Goal: Transaction & Acquisition: Purchase product/service

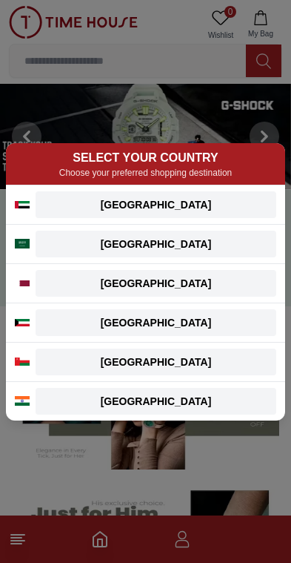
click at [182, 197] on div "[GEOGRAPHIC_DATA]" at bounding box center [155, 204] width 223 height 15
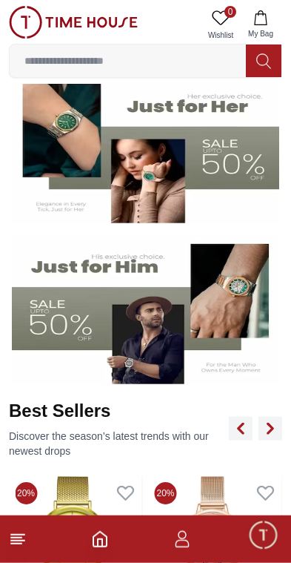
scroll to position [251, 0]
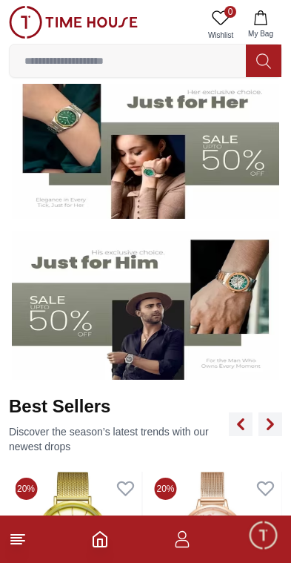
click at [205, 316] on img at bounding box center [146, 305] width 268 height 149
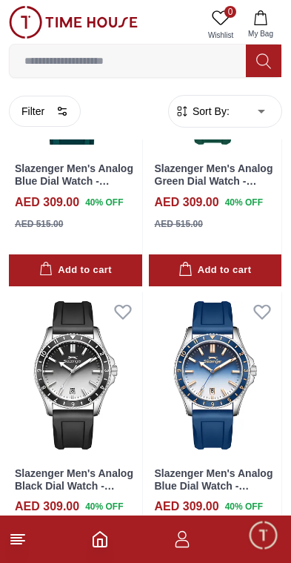
scroll to position [2633, 0]
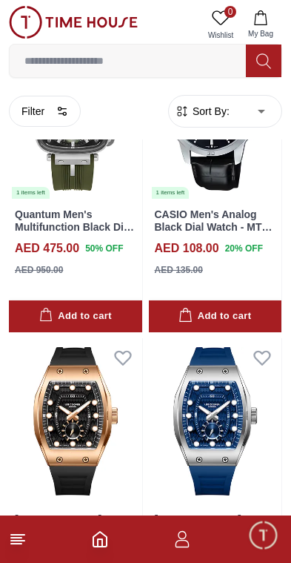
scroll to position [5693, 0]
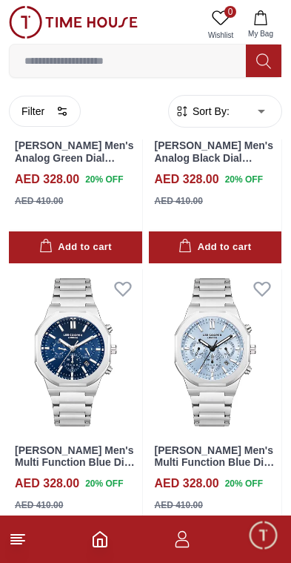
scroll to position [6297, 0]
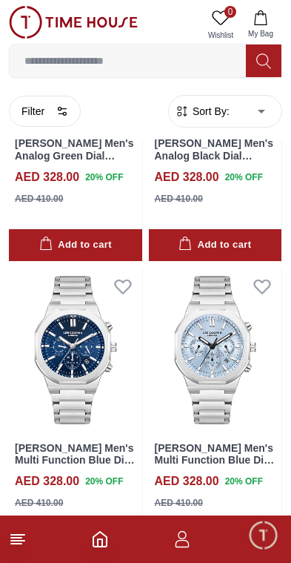
click at [35, 104] on button "Filter" at bounding box center [45, 111] width 72 height 31
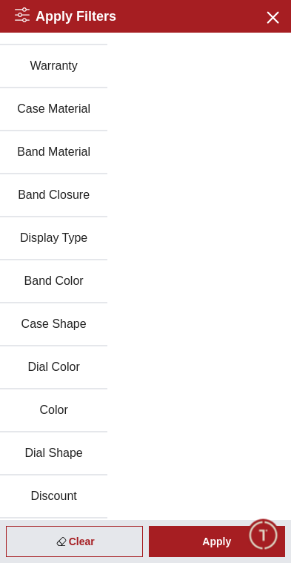
scroll to position [159, 0]
click at [47, 281] on button "Band Color" at bounding box center [53, 281] width 107 height 43
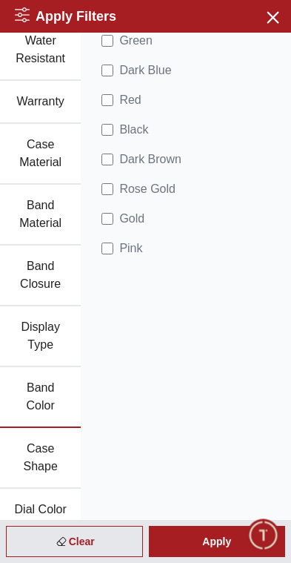
click at [30, 210] on button "Band Material" at bounding box center [40, 215] width 81 height 61
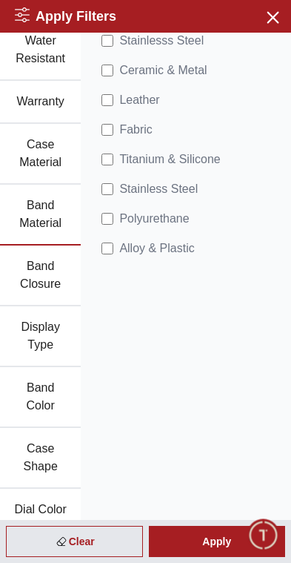
click at [214, 32] on div "Apply Filters Close menu" at bounding box center [145, 16] width 291 height 33
click at [114, 33] on label "Stainlesss Steel" at bounding box center [156, 41] width 108 height 18
click at [205, 540] on div "Apply" at bounding box center [217, 541] width 137 height 31
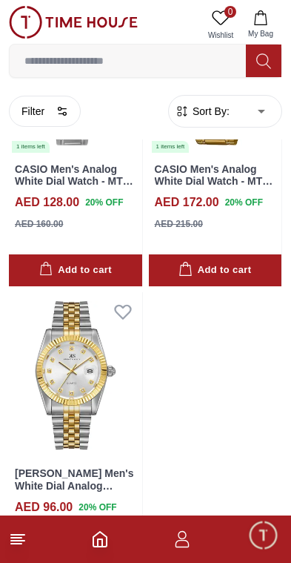
scroll to position [1422, 0]
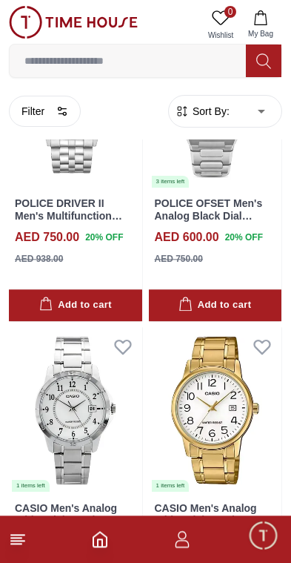
click at [54, 103] on button "Filter" at bounding box center [45, 111] width 72 height 31
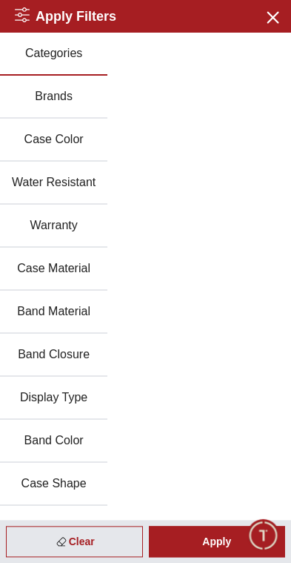
scroll to position [1066, 0]
click at [278, 4] on button "Close menu" at bounding box center [272, 16] width 24 height 24
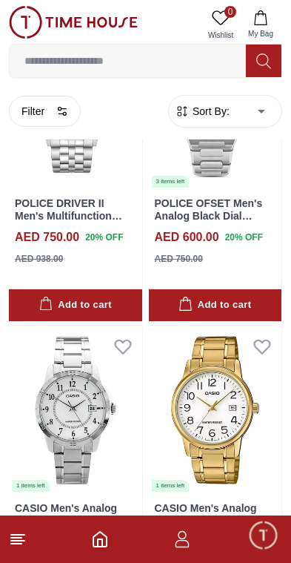
click at [80, 24] on img at bounding box center [73, 22] width 129 height 33
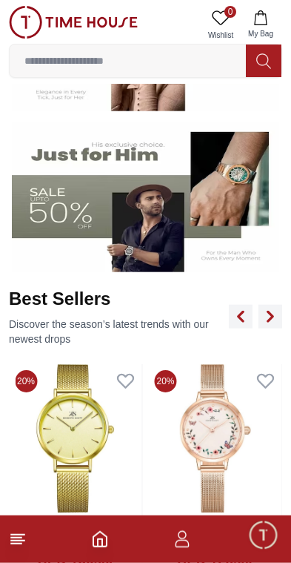
scroll to position [359, 0]
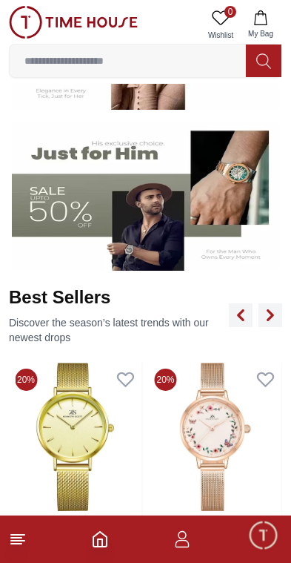
click at [82, 216] on img at bounding box center [146, 196] width 268 height 149
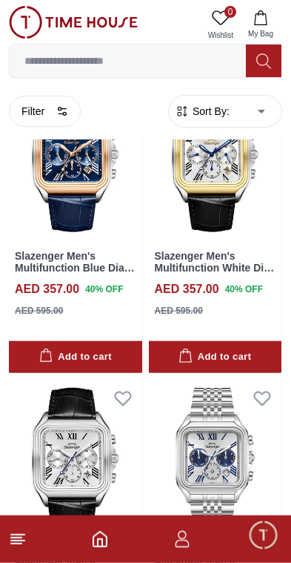
scroll to position [1333, 0]
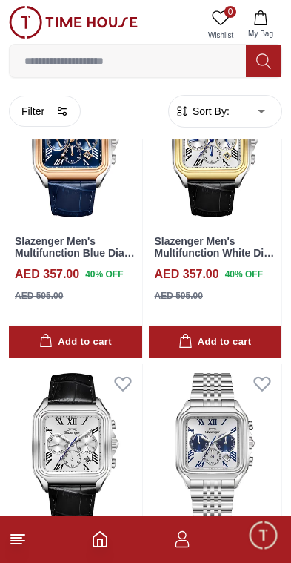
click at [54, 142] on img at bounding box center [75, 143] width 133 height 166
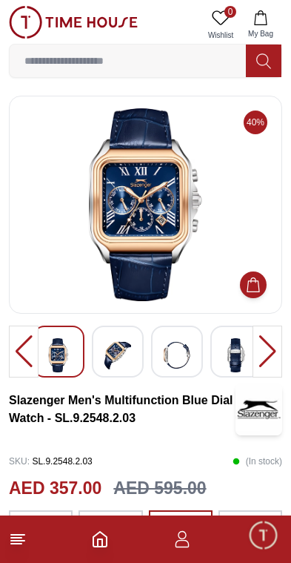
click at [20, 545] on icon at bounding box center [18, 539] width 18 height 18
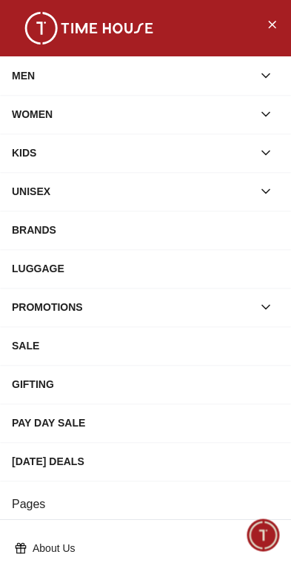
click at [270, 71] on icon "button" at bounding box center [266, 75] width 15 height 15
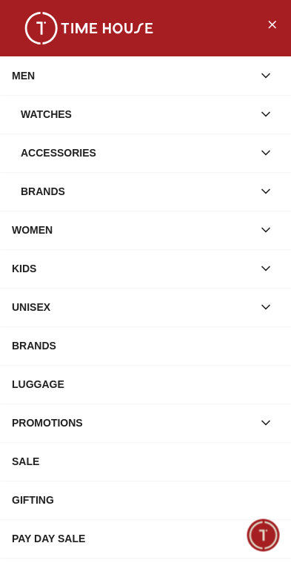
click at [257, 116] on button "button" at bounding box center [266, 114] width 27 height 27
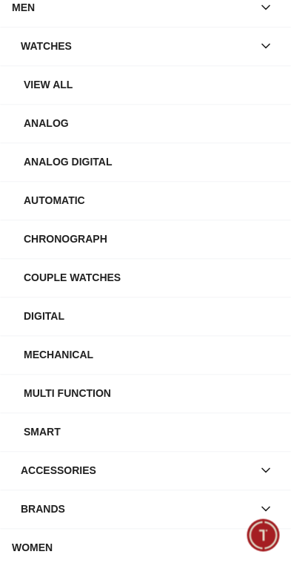
scroll to position [67, 0]
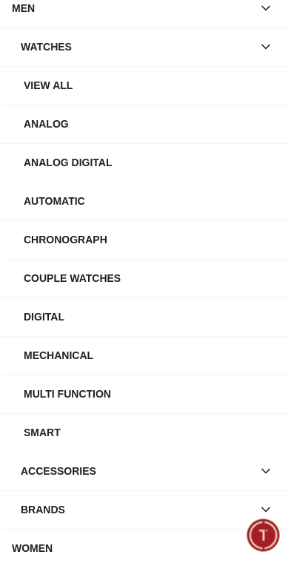
click at [69, 196] on div "Automatic" at bounding box center [152, 201] width 256 height 27
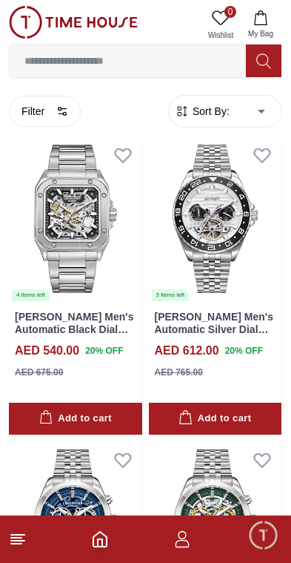
scroll to position [2475, 0]
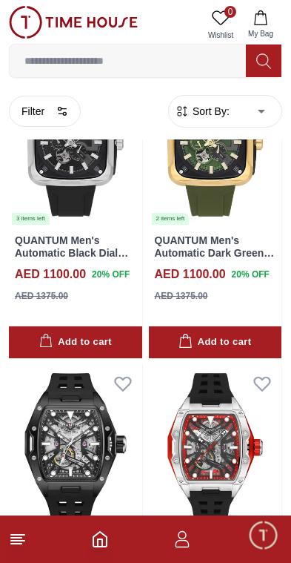
scroll to position [5593, 0]
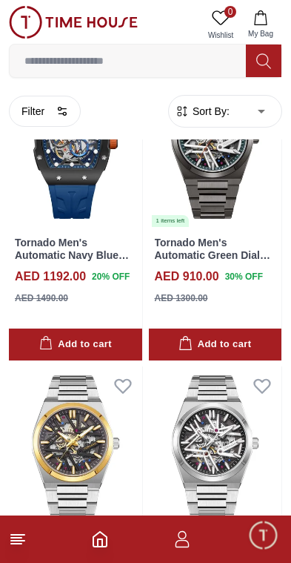
scroll to position [8634, 0]
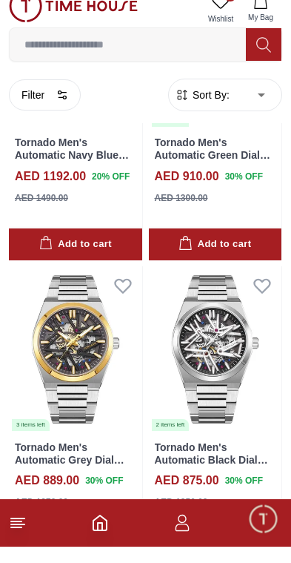
scroll to position [8718, 0]
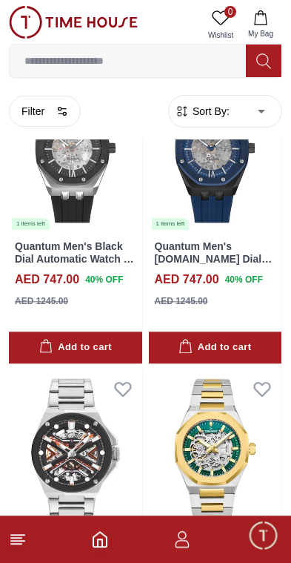
scroll to position [12613, 0]
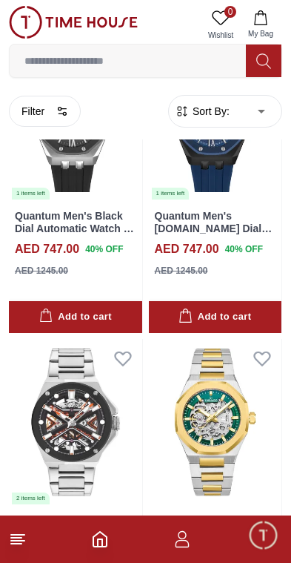
click at [216, 354] on img at bounding box center [215, 422] width 133 height 166
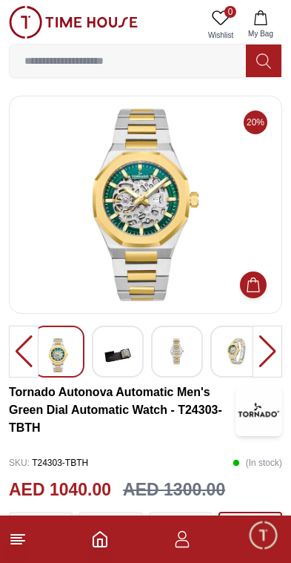
click at [175, 352] on img at bounding box center [177, 351] width 27 height 27
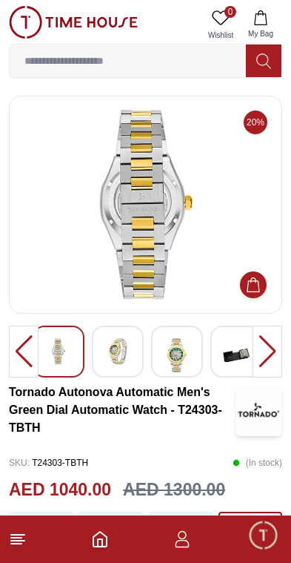
click at [128, 350] on img at bounding box center [118, 351] width 27 height 27
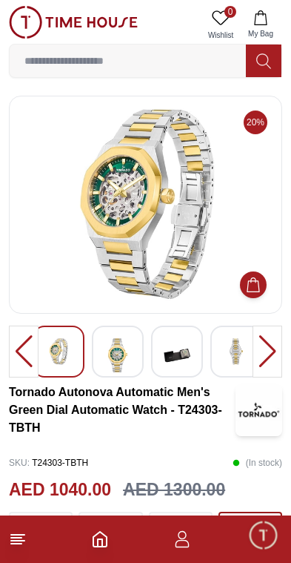
click at [71, 346] on img at bounding box center [58, 351] width 27 height 27
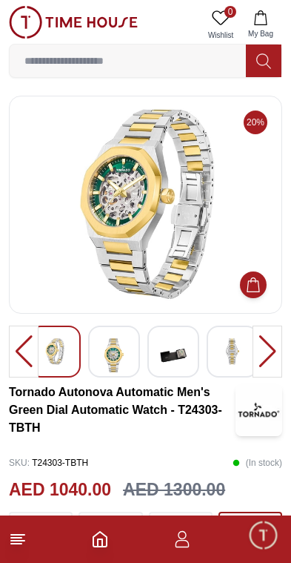
click at [179, 357] on img at bounding box center [173, 355] width 27 height 34
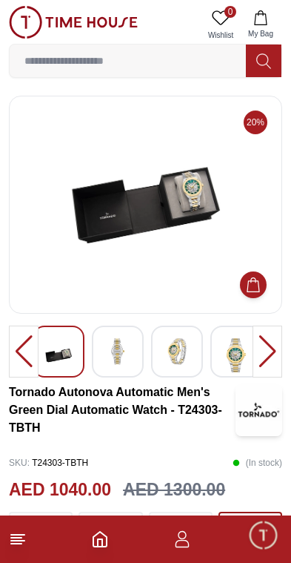
click at [235, 351] on img at bounding box center [236, 355] width 27 height 34
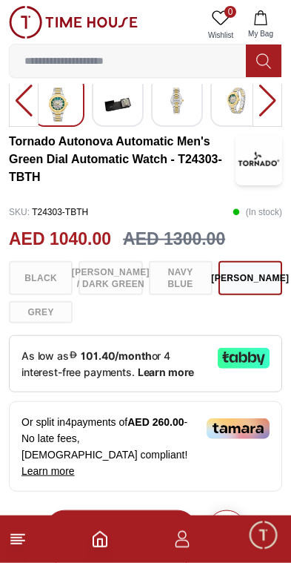
scroll to position [253, 0]
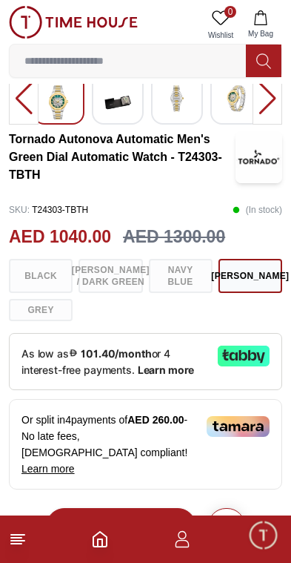
click at [116, 291] on div "Black [PERSON_NAME] / Dark Green Navy Blue [PERSON_NAME] Grey" at bounding box center [146, 290] width 274 height 62
click at [193, 288] on div "Black [PERSON_NAME] / Dark Green Navy Blue [PERSON_NAME] Grey" at bounding box center [146, 290] width 274 height 62
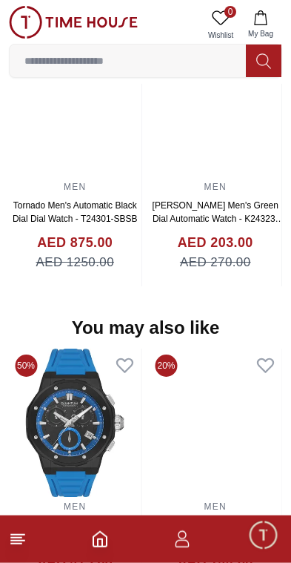
scroll to position [1405, 0]
